Goal: Transaction & Acquisition: Book appointment/travel/reservation

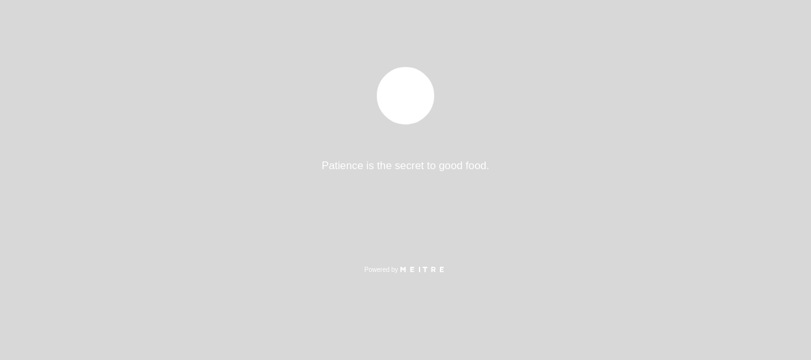
select select "es"
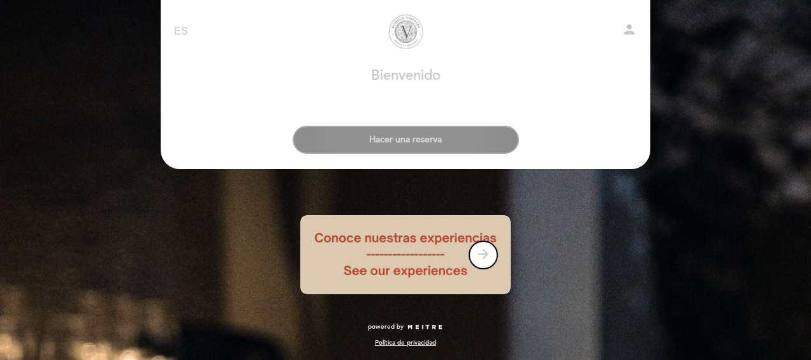
click at [459, 147] on button "Hacer una reserva" at bounding box center [406, 140] width 226 height 28
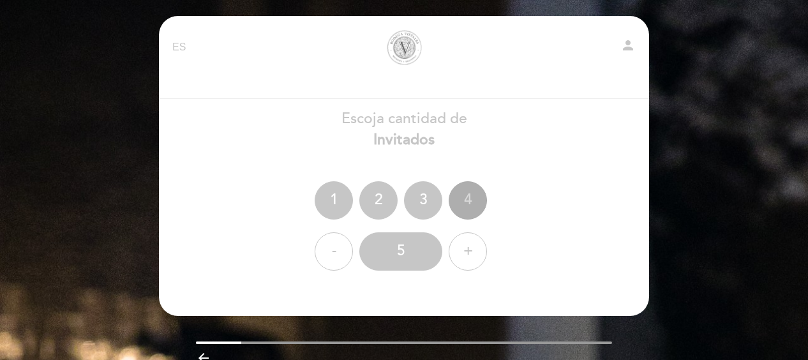
click at [472, 197] on div "4" at bounding box center [467, 200] width 38 height 38
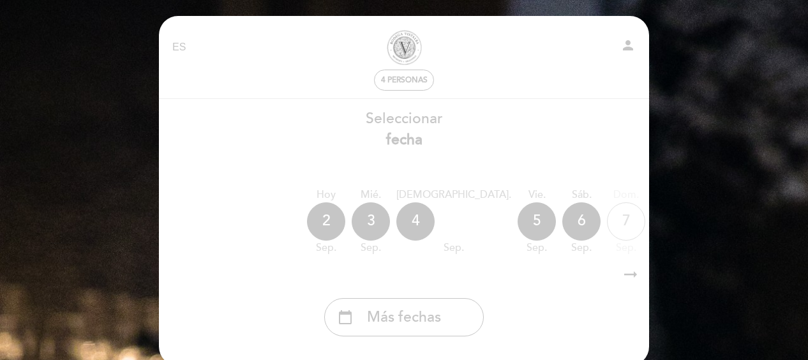
click at [438, 316] on span "Más fechas" at bounding box center [404, 317] width 74 height 21
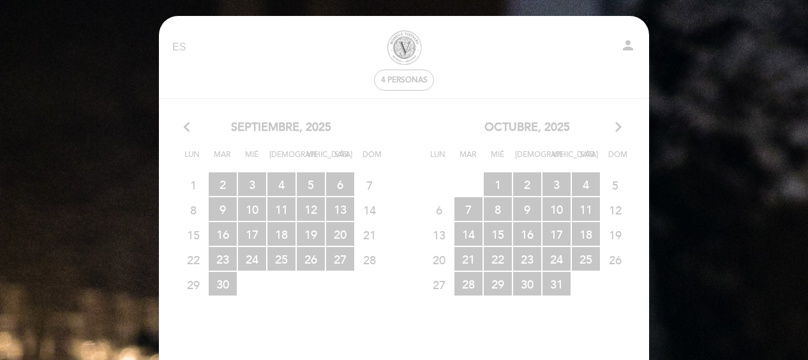
click at [619, 185] on span "5" at bounding box center [615, 185] width 28 height 24
drag, startPoint x: 688, startPoint y: 160, endPoint x: 653, endPoint y: 148, distance: 37.7
click at [688, 161] on div "EN ES PT [GEOGRAPHIC_DATA] person 4 personas [GEOGRAPHIC_DATA] [GEOGRAPHIC_DATA…" at bounding box center [404, 249] width 808 height 498
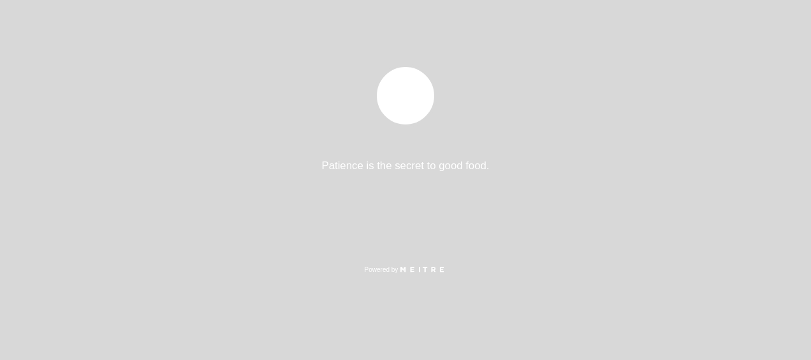
select select "es"
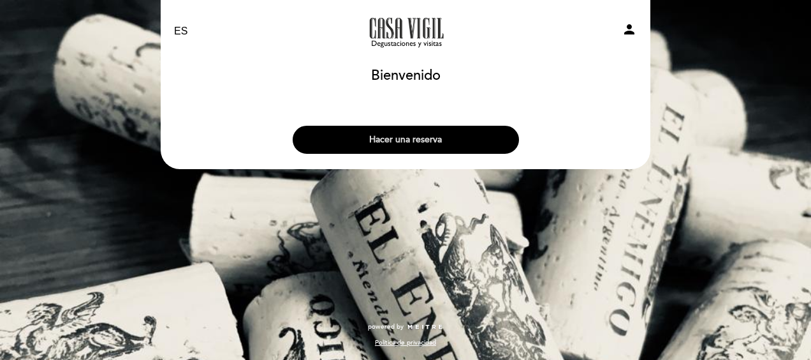
click at [464, 136] on button "Hacer una reserva" at bounding box center [406, 140] width 226 height 28
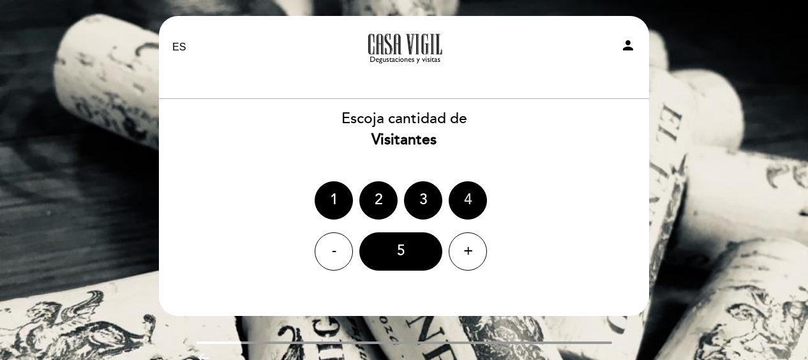
click at [459, 198] on div "4" at bounding box center [467, 200] width 38 height 38
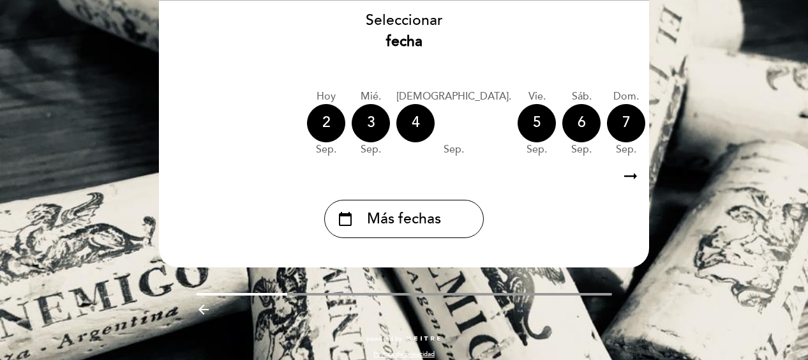
scroll to position [112, 0]
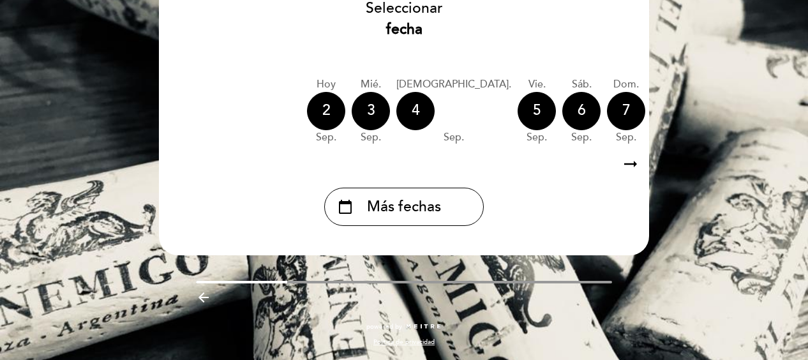
click at [367, 203] on span "Más fechas" at bounding box center [404, 206] width 74 height 21
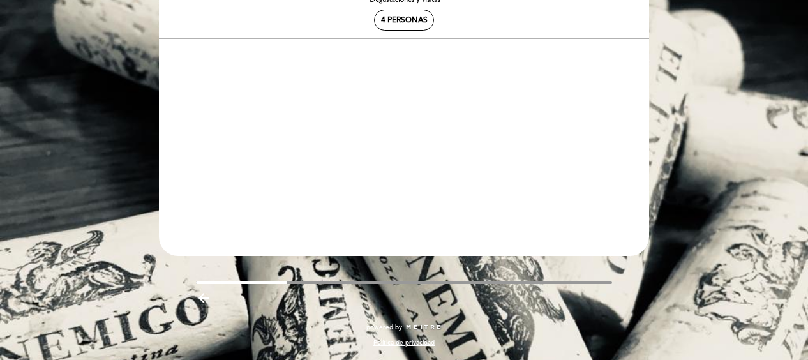
scroll to position [60, 0]
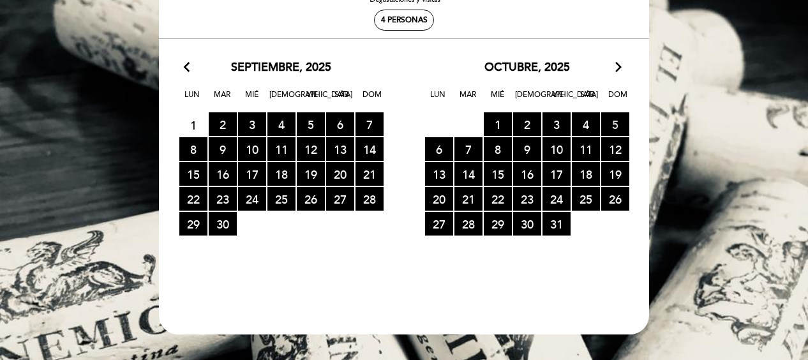
click at [619, 126] on span "5 RESERVAS DISPONIBLES" at bounding box center [615, 124] width 28 height 24
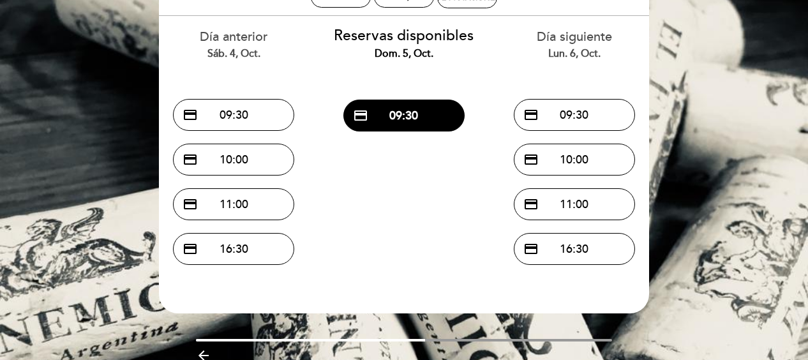
scroll to position [64, 0]
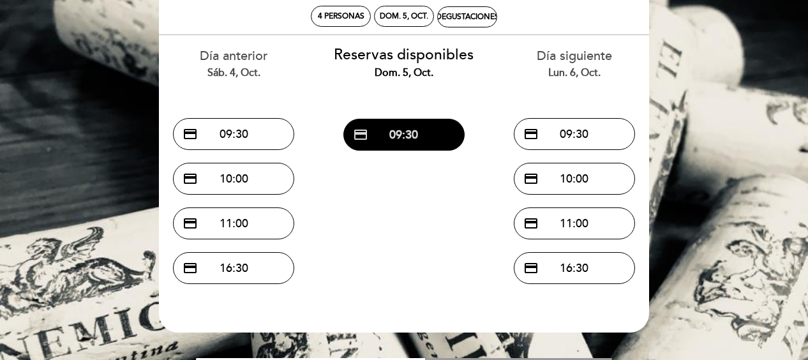
click at [429, 140] on button "credit_card 09:30" at bounding box center [403, 135] width 121 height 32
